Goal: Task Accomplishment & Management: Manage account settings

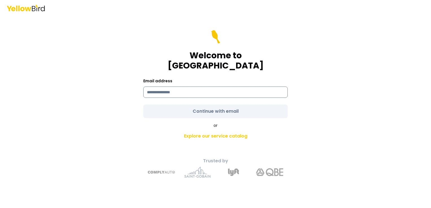
click at [189, 91] on input at bounding box center [215, 92] width 145 height 11
type input "**********"
drag, startPoint x: 263, startPoint y: 96, endPoint x: 249, endPoint y: 99, distance: 13.8
click at [263, 97] on form "**********" at bounding box center [215, 74] width 145 height 88
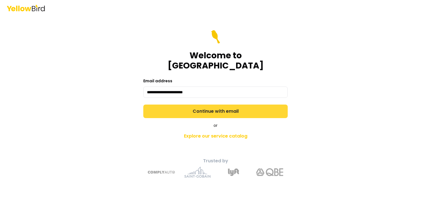
click at [220, 107] on button "Continue with email" at bounding box center [215, 112] width 145 height 14
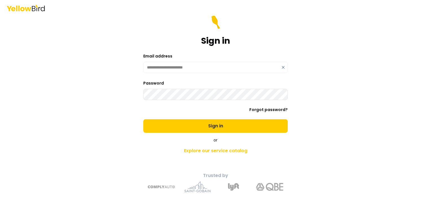
click at [143, 119] on button "Sign in" at bounding box center [215, 126] width 145 height 14
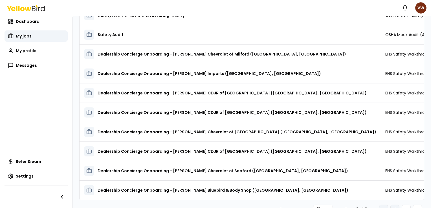
scroll to position [71, 0]
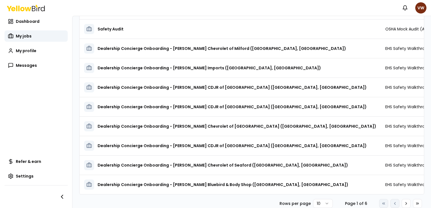
click at [415, 204] on button "Go to last page" at bounding box center [417, 203] width 9 height 9
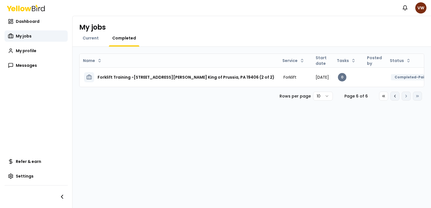
click at [395, 97] on icon at bounding box center [395, 96] width 1 height 2
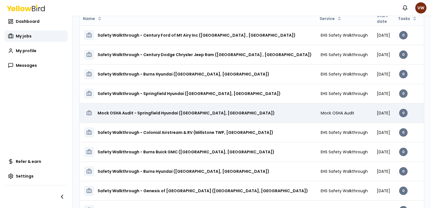
scroll to position [71, 0]
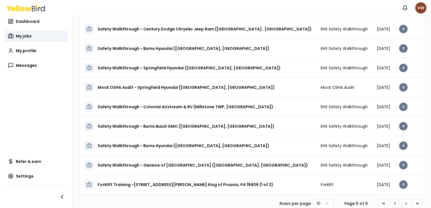
click at [419, 7] on html "Notifications VW Dashboard My jobs My profile Messages Refer & earn Settings My…" at bounding box center [215, 104] width 431 height 208
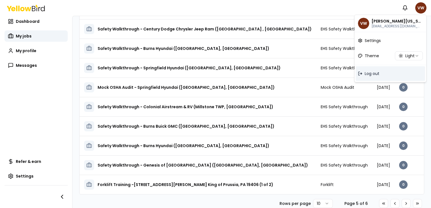
click at [378, 74] on span "Log out" at bounding box center [372, 74] width 15 height 6
